Goal: Obtain resource: Download file/media

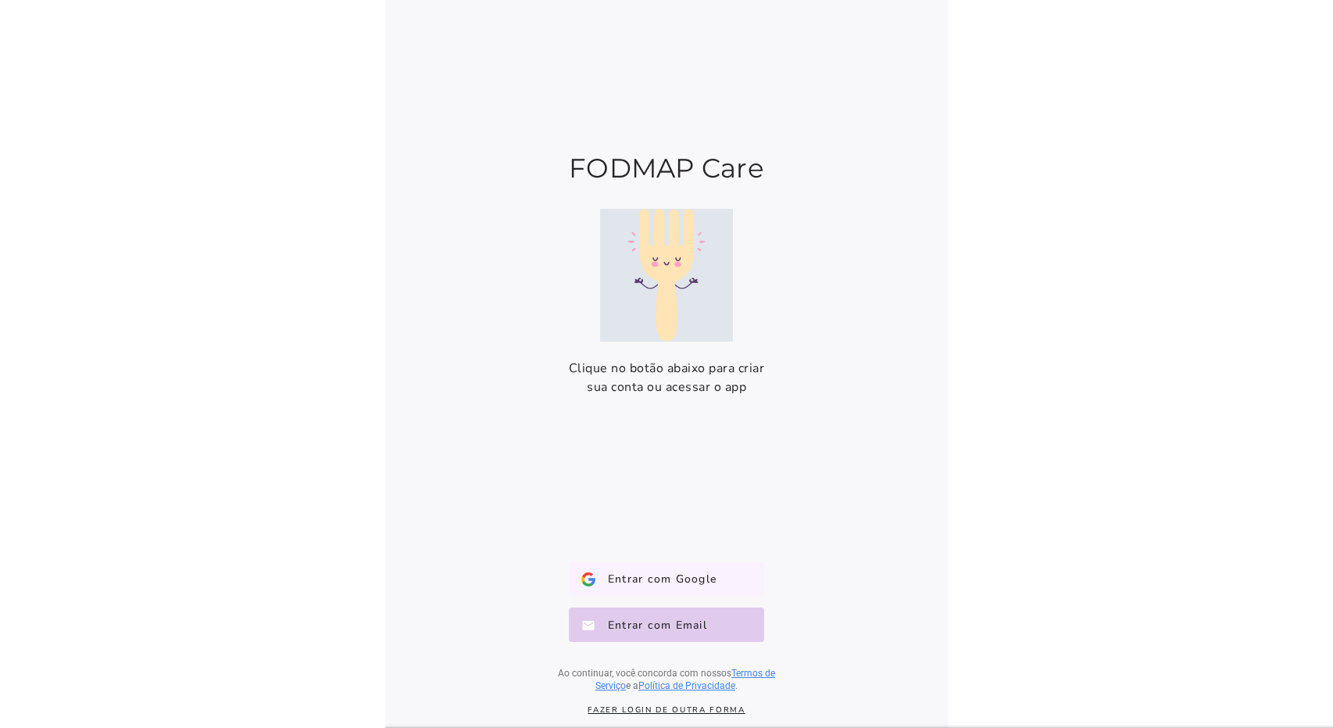
click at [600, 585] on span "Entrar com Google" at bounding box center [655, 579] width 121 height 16
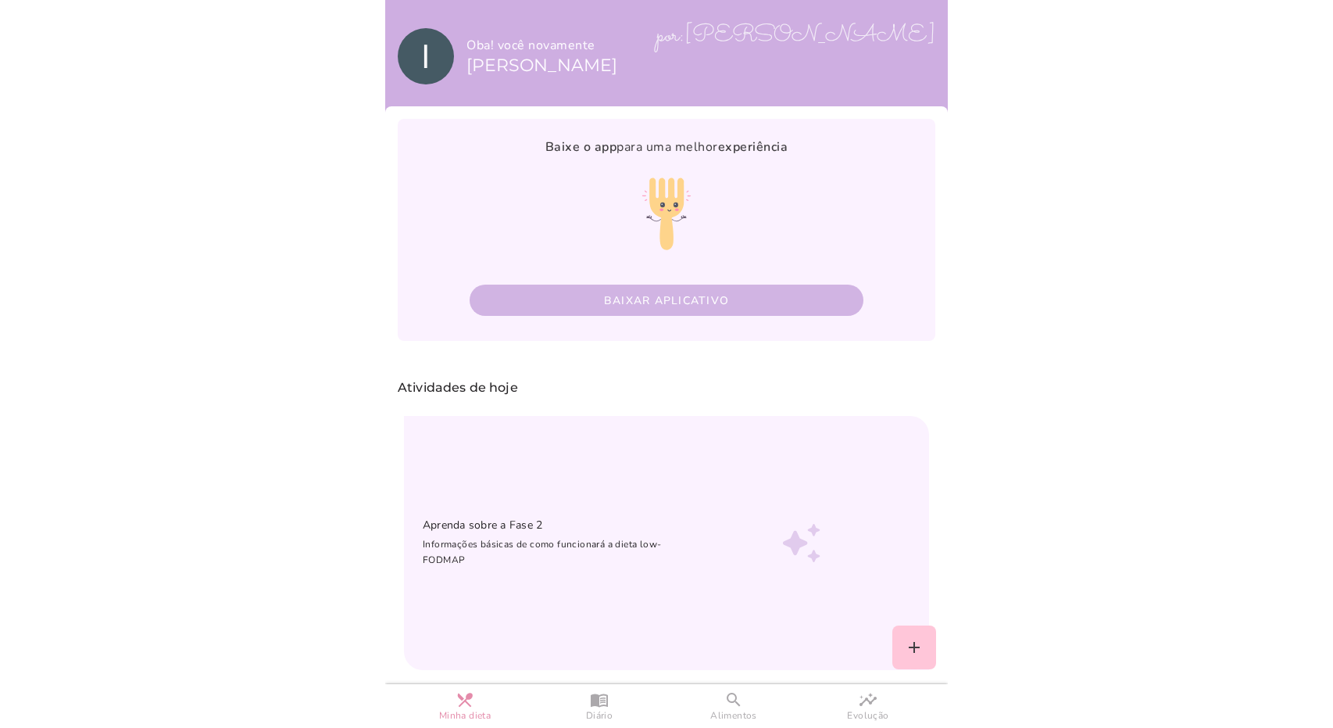
click at [744, 292] on button "Baixar aplicativo" at bounding box center [667, 299] width 394 height 31
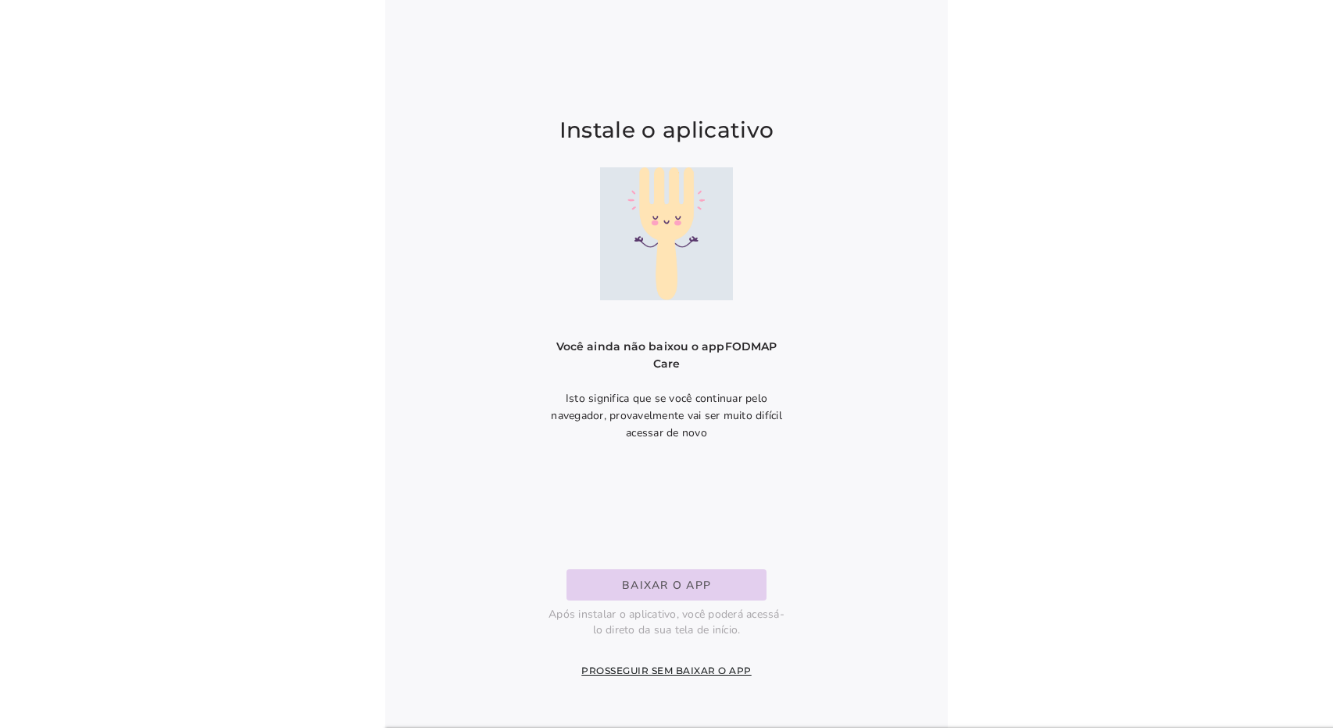
click at [610, 573] on button "Baixar o app" at bounding box center [667, 584] width 200 height 31
